Goal: Information Seeking & Learning: Learn about a topic

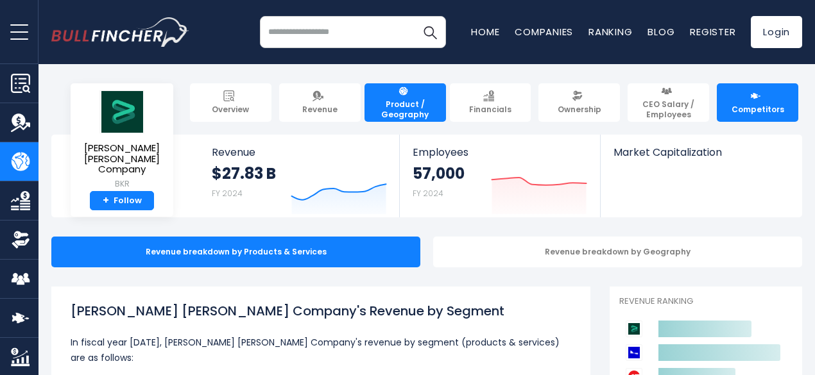
click at [737, 105] on span "Competitors" at bounding box center [758, 110] width 53 height 10
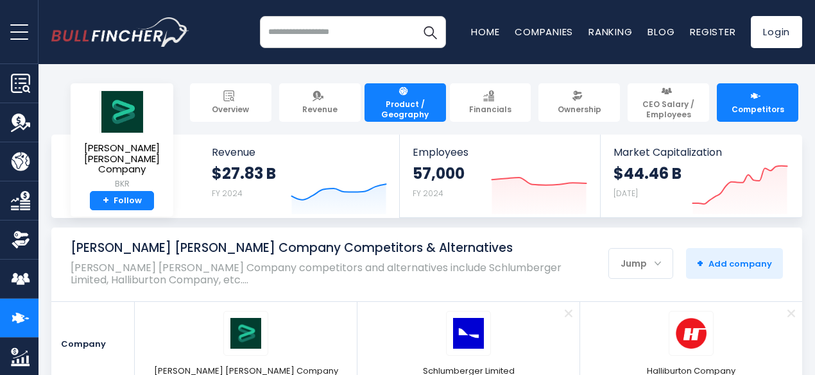
click at [409, 99] on span "Product / Geography" at bounding box center [405, 109] width 70 height 20
